Goal: Task Accomplishment & Management: Complete application form

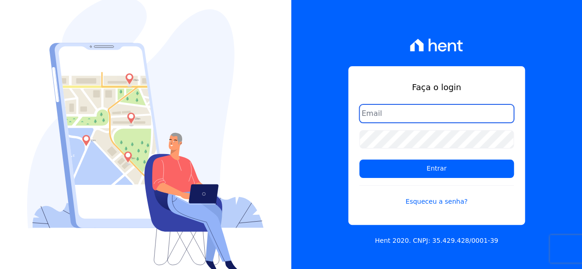
click at [415, 116] on input "email" at bounding box center [437, 114] width 155 height 18
type input "[EMAIL_ADDRESS][DOMAIN_NAME]"
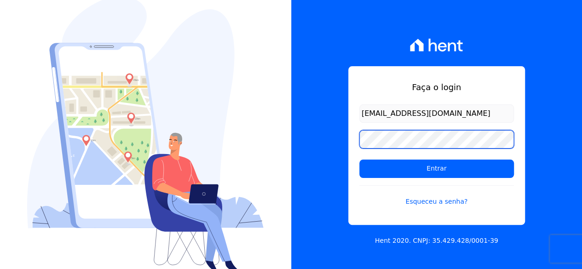
click at [360, 160] on input "Entrar" at bounding box center [437, 169] width 155 height 18
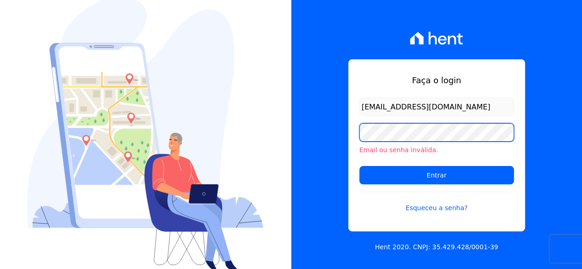
click at [360, 166] on input "Entrar" at bounding box center [437, 175] width 155 height 18
